Goal: Transaction & Acquisition: Purchase product/service

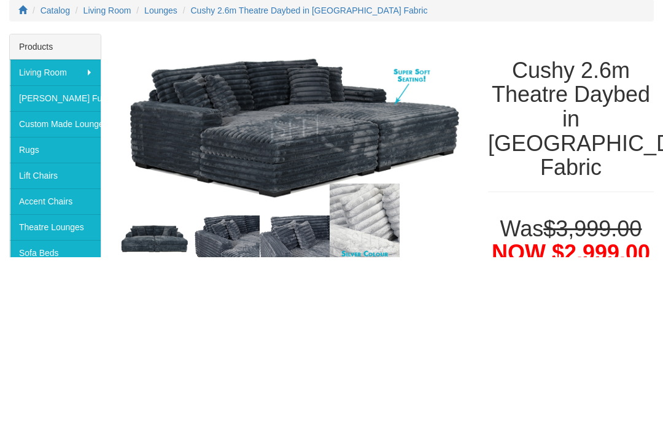
scroll to position [177, 0]
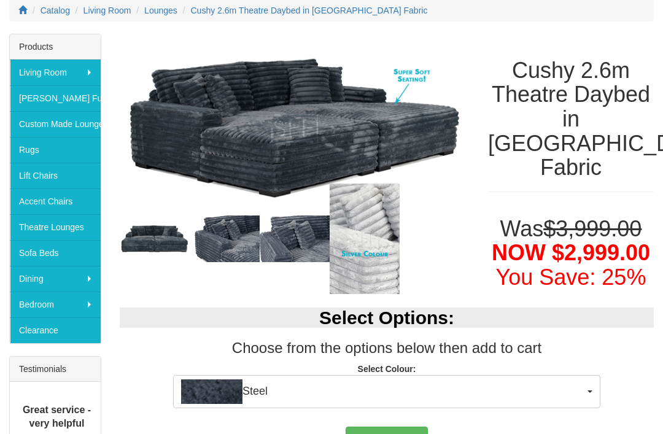
click at [394, 217] on img at bounding box center [364, 238] width 70 height 110
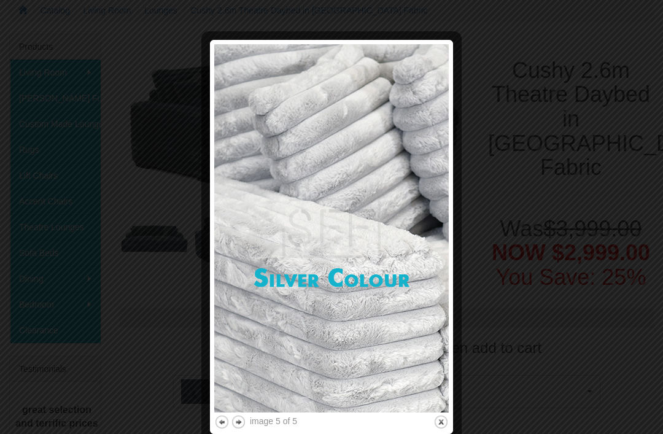
click at [515, 162] on div at bounding box center [331, 217] width 663 height 434
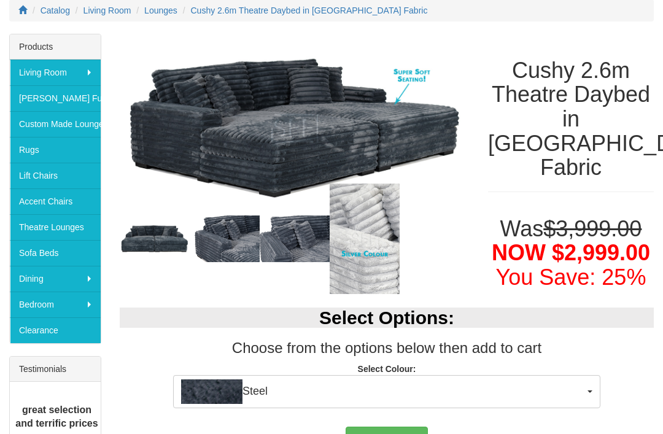
click at [262, 239] on img at bounding box center [295, 238] width 70 height 47
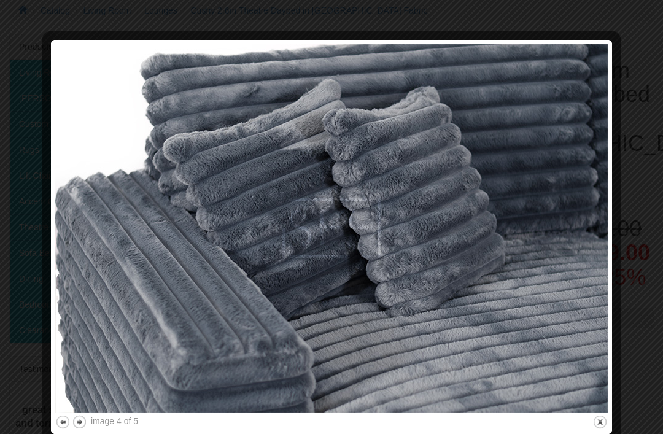
click at [633, 93] on div at bounding box center [331, 217] width 663 height 434
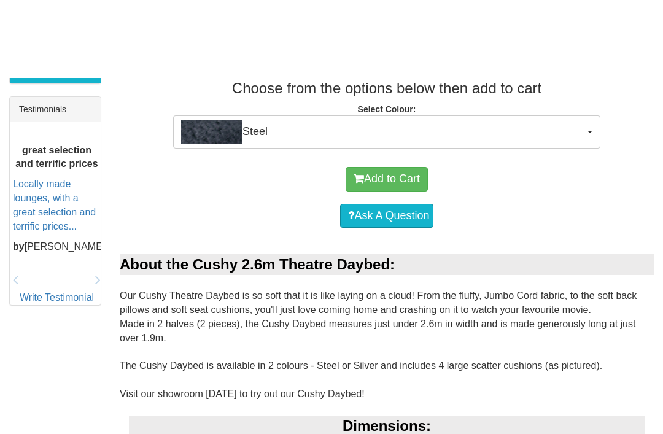
scroll to position [437, 0]
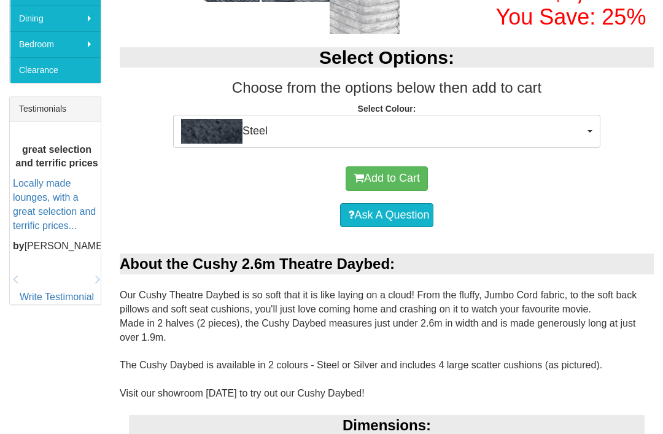
click at [546, 116] on button "Steel" at bounding box center [386, 131] width 427 height 33
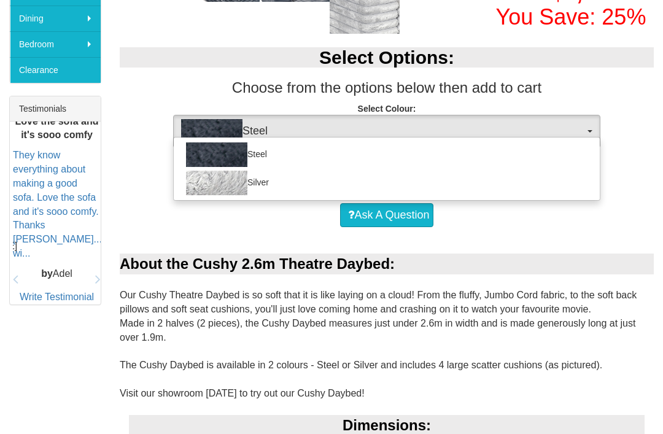
click at [506, 248] on div at bounding box center [331, 217] width 663 height 434
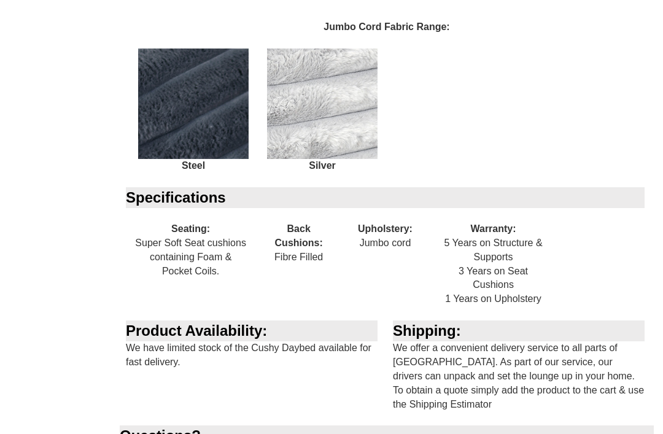
scroll to position [1344, 0]
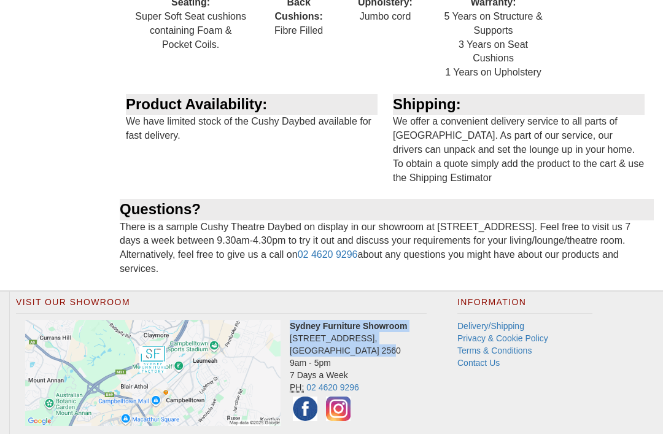
copy address "Sydney Furniture Showroom 4 Nursery Road, Campbelltown NSW 2560"
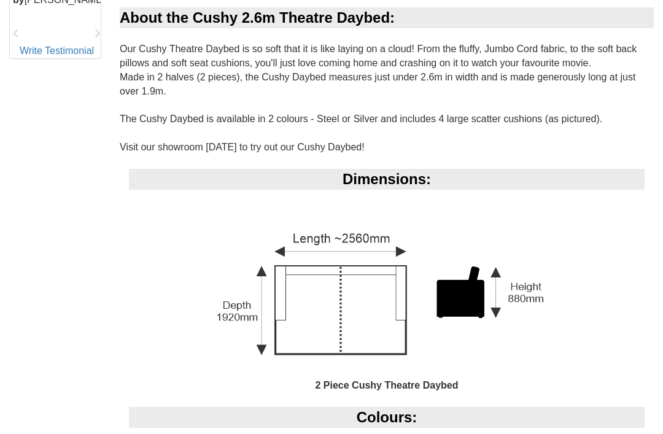
scroll to position [681, 0]
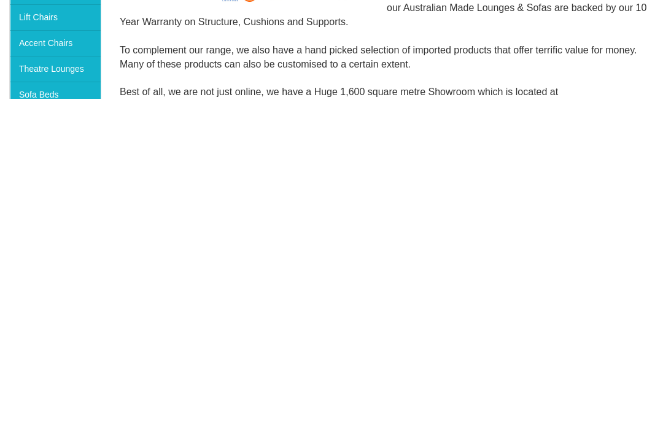
scroll to position [335, 0]
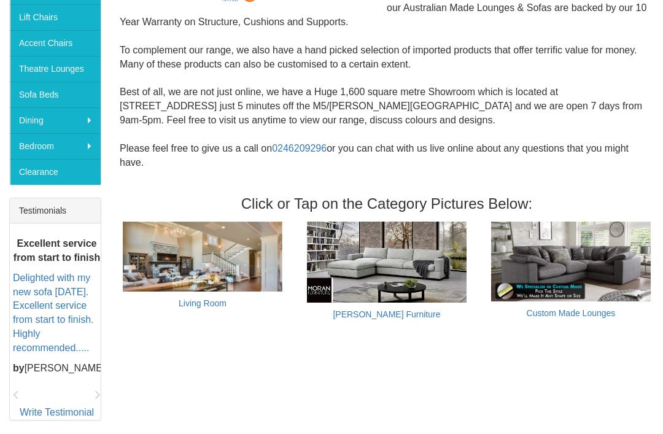
click at [439, 247] on img at bounding box center [387, 261] width 160 height 81
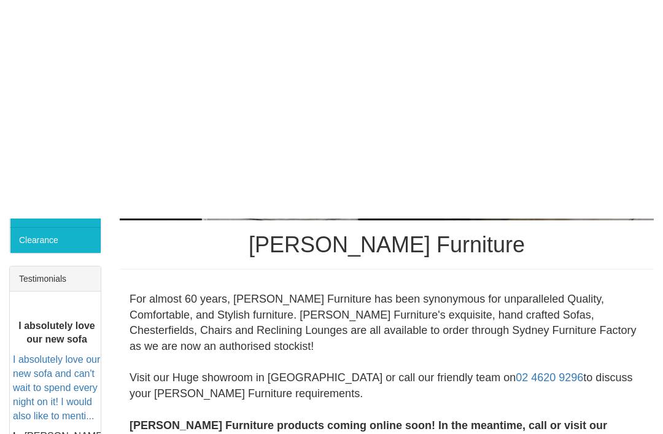
scroll to position [267, 0]
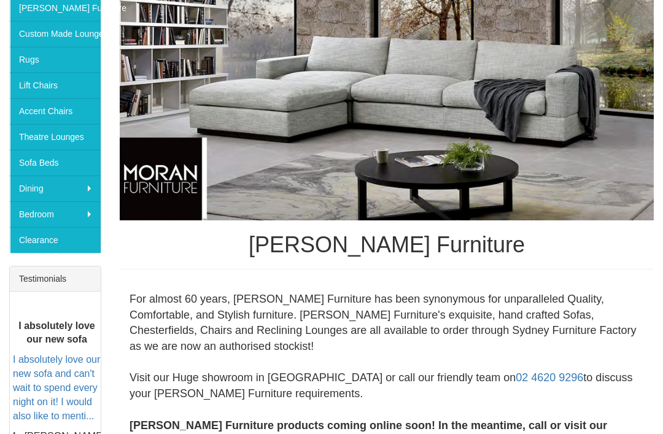
click at [85, 137] on link "Theatre Lounges" at bounding box center [55, 137] width 91 height 26
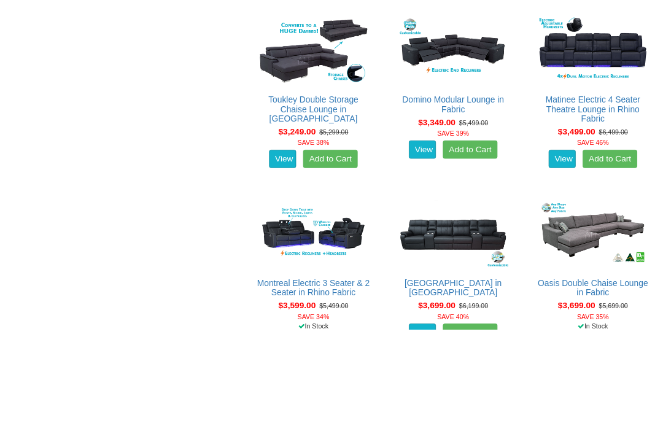
scroll to position [2145, 0]
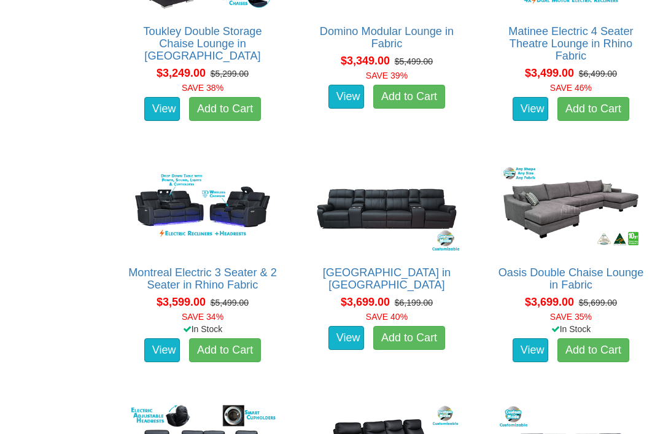
click at [574, 202] on img at bounding box center [570, 207] width 152 height 94
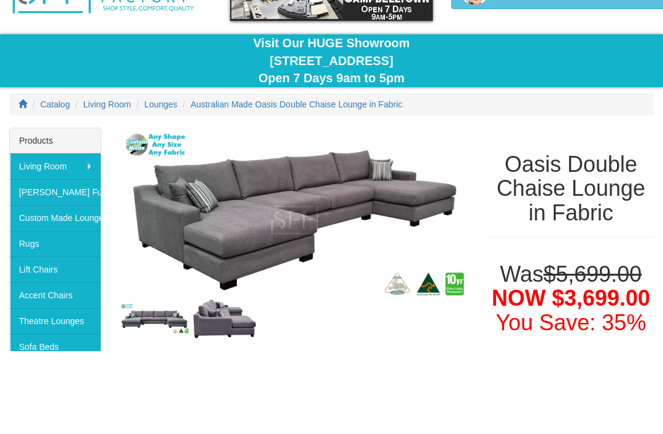
scroll to position [115, 0]
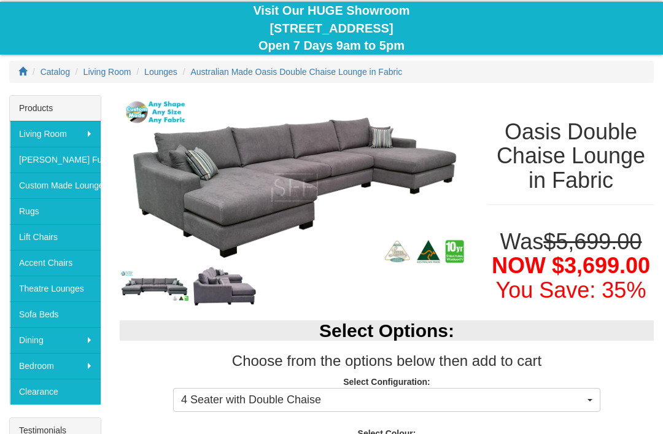
click at [240, 289] on img at bounding box center [225, 285] width 70 height 43
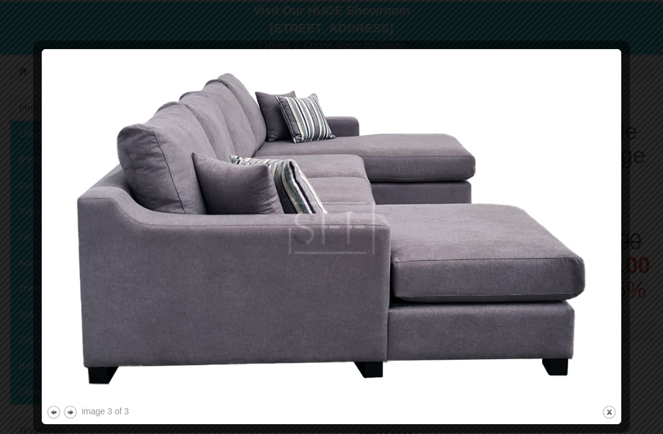
click at [661, 152] on div at bounding box center [331, 217] width 663 height 434
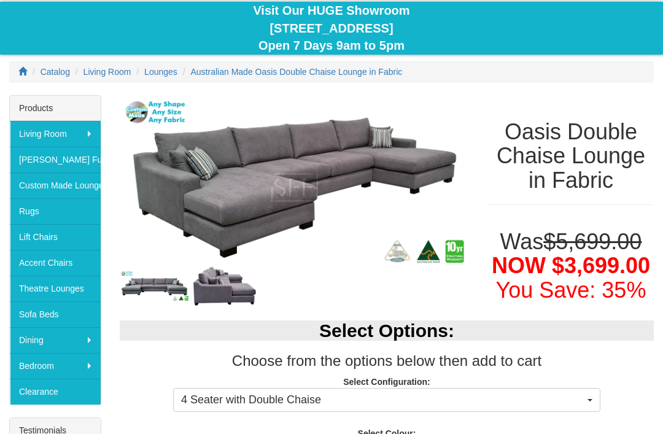
click at [177, 285] on img at bounding box center [155, 286] width 70 height 32
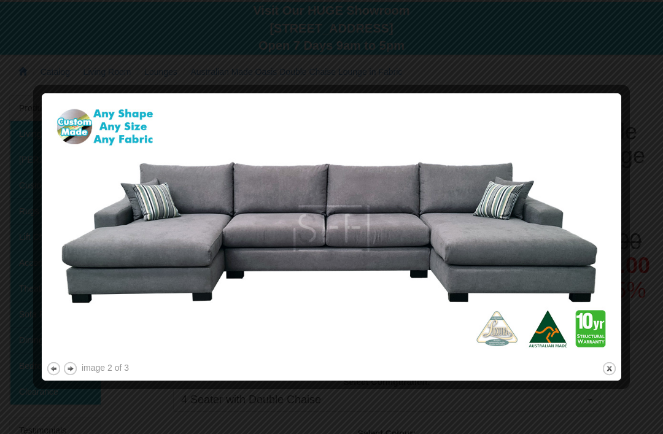
click at [646, 158] on div at bounding box center [331, 217] width 663 height 434
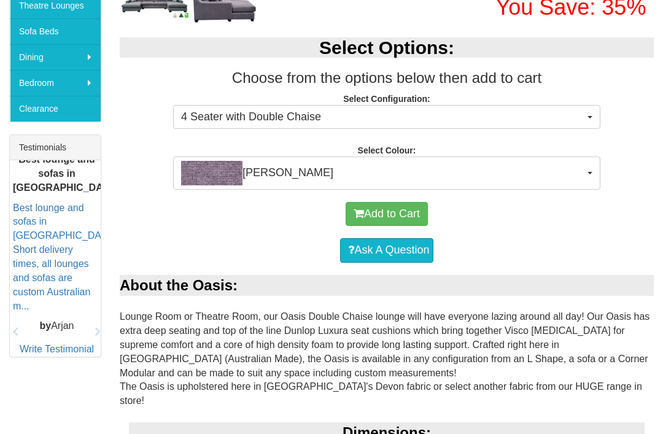
click at [558, 157] on button "Devon Violet" at bounding box center [386, 173] width 427 height 33
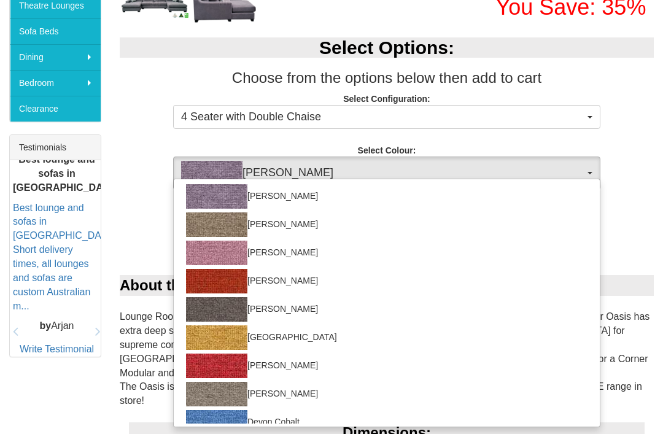
click at [635, 162] on div at bounding box center [331, 217] width 663 height 434
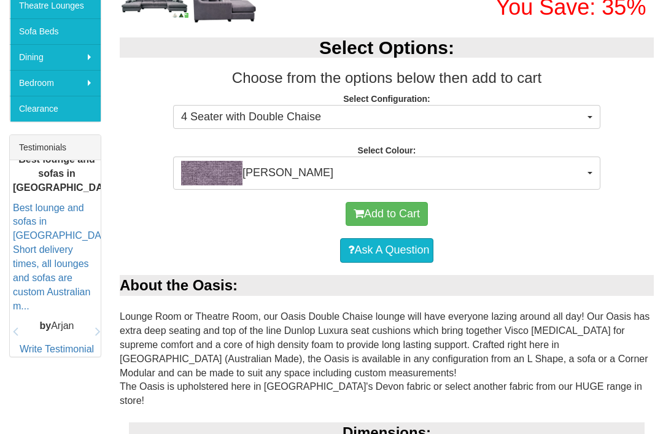
click at [561, 175] on span "Devon Violet" at bounding box center [382, 173] width 403 height 25
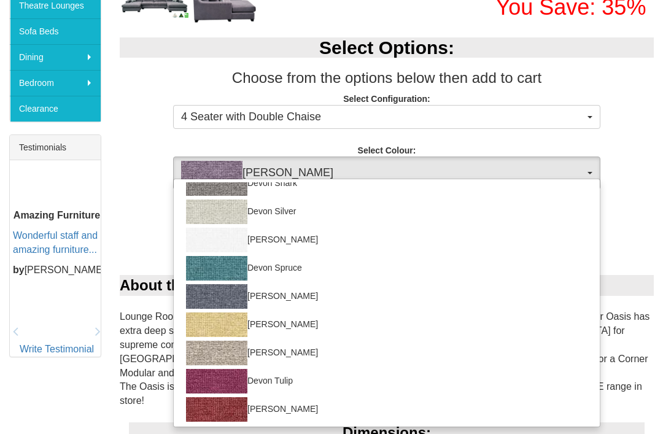
scroll to position [775, 0]
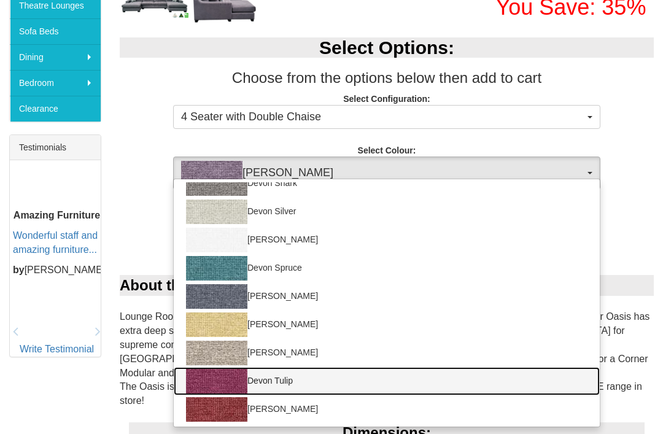
click at [230, 371] on img at bounding box center [216, 381] width 61 height 25
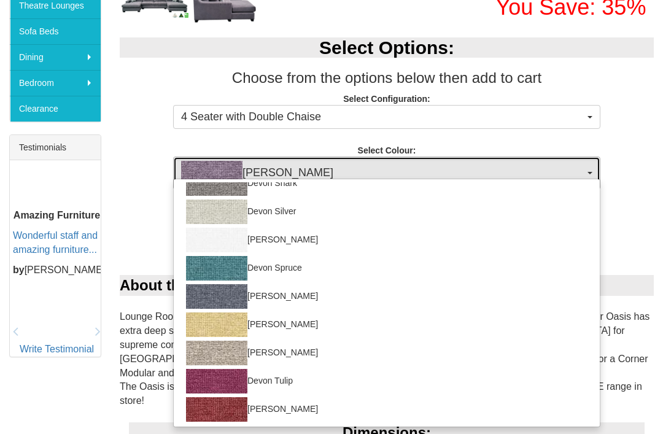
select select "1047"
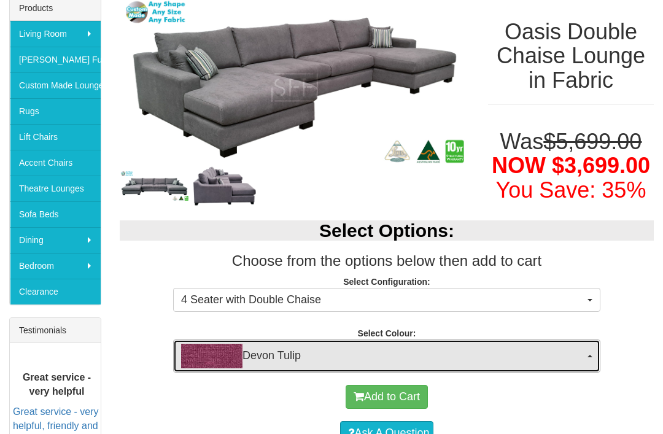
scroll to position [215, 0]
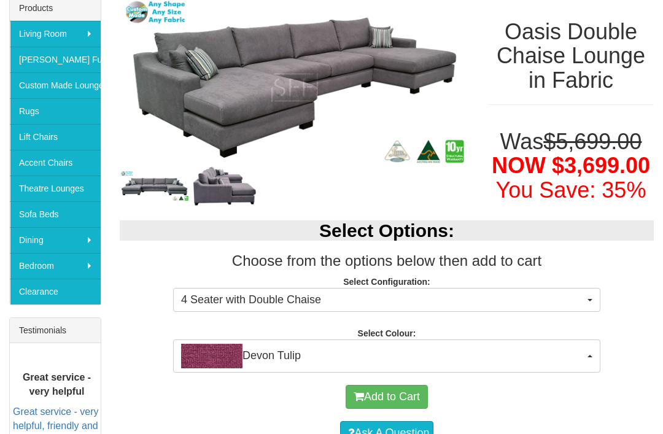
click at [514, 288] on button "4 Seater with Double Chaise" at bounding box center [386, 300] width 427 height 25
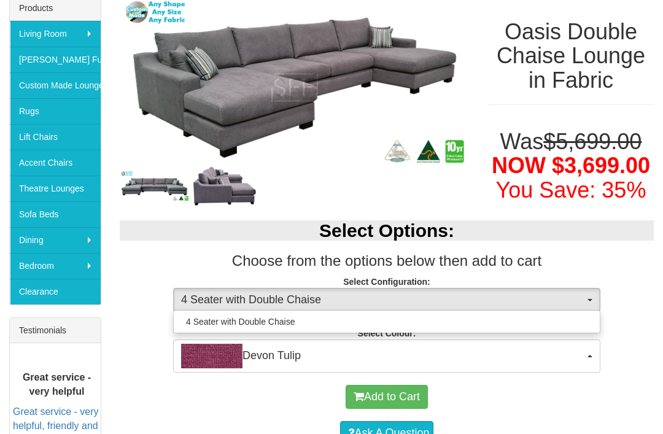
click at [583, 238] on div at bounding box center [331, 217] width 663 height 434
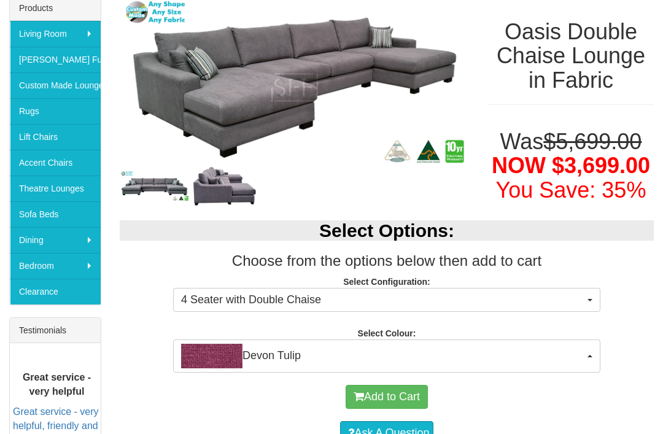
click at [482, 352] on span "Devon Tulip" at bounding box center [382, 356] width 403 height 25
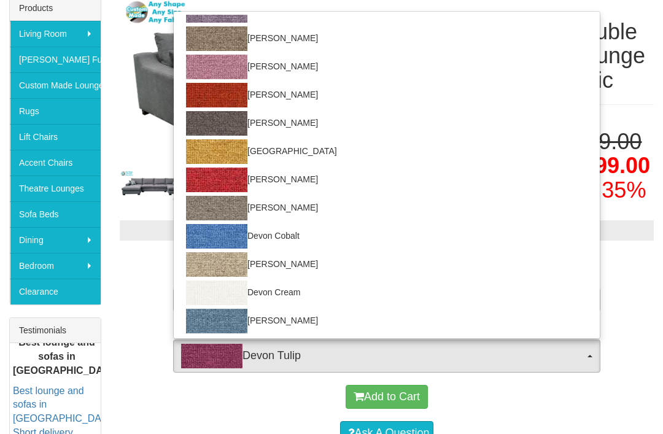
scroll to position [-6, 0]
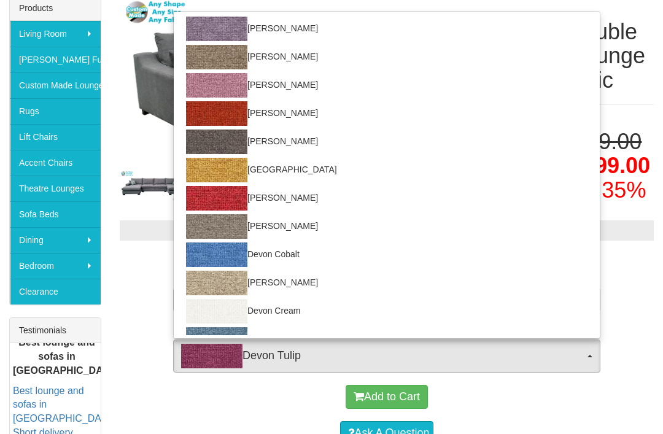
click at [655, 113] on div at bounding box center [331, 217] width 663 height 434
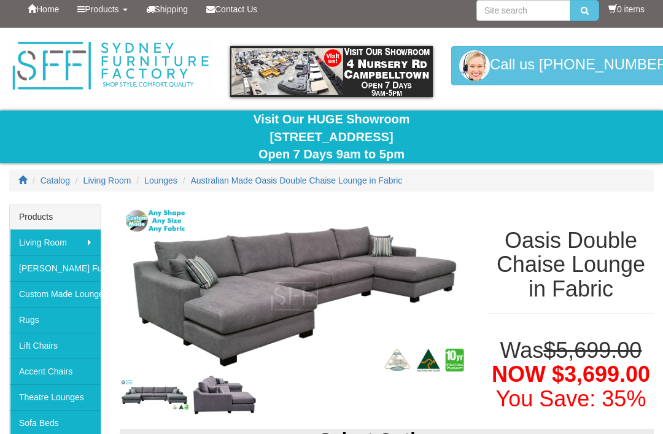
scroll to position [0, 0]
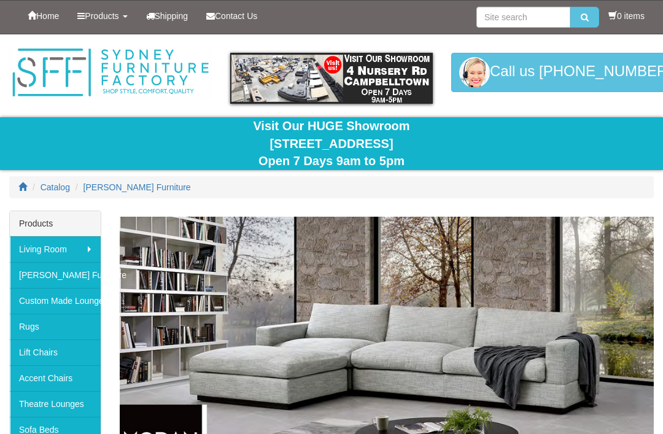
scroll to position [267, 0]
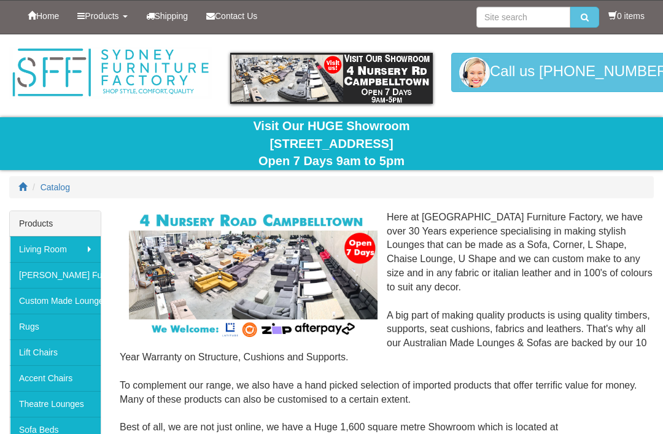
scroll to position [374, 0]
